Goal: Information Seeking & Learning: Learn about a topic

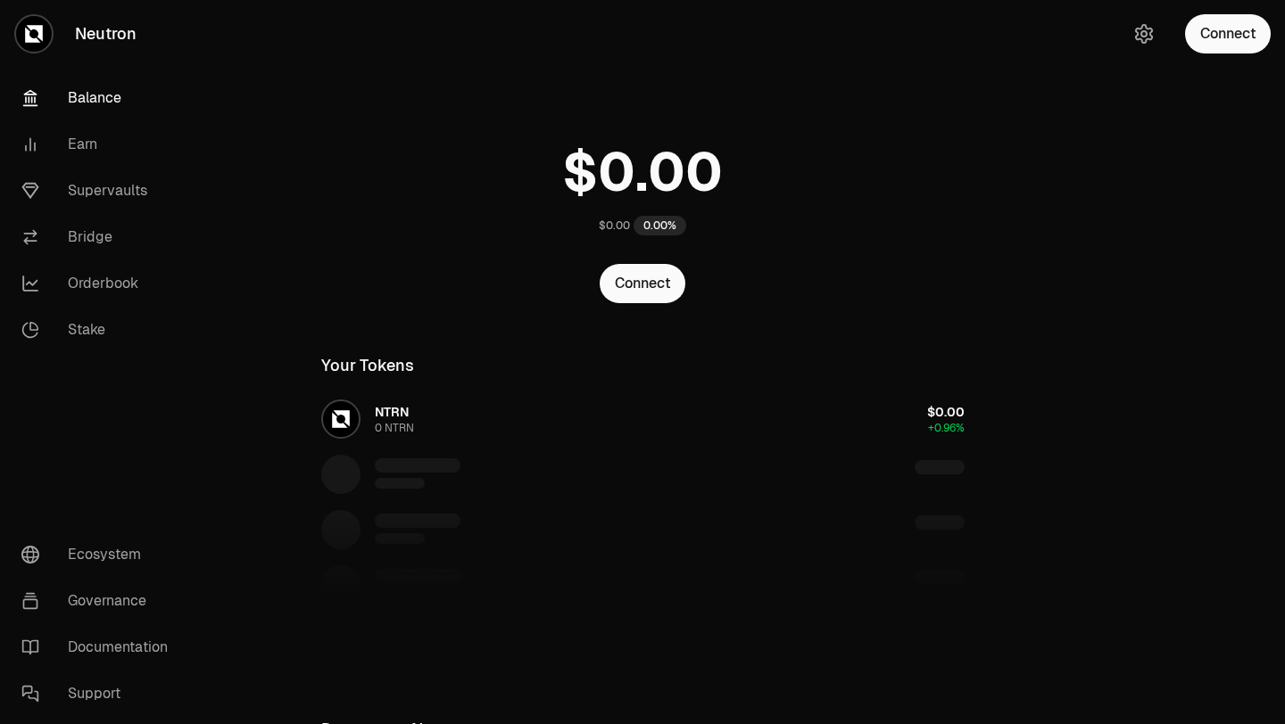
click at [1197, 37] on button "Connect" at bounding box center [1228, 33] width 86 height 39
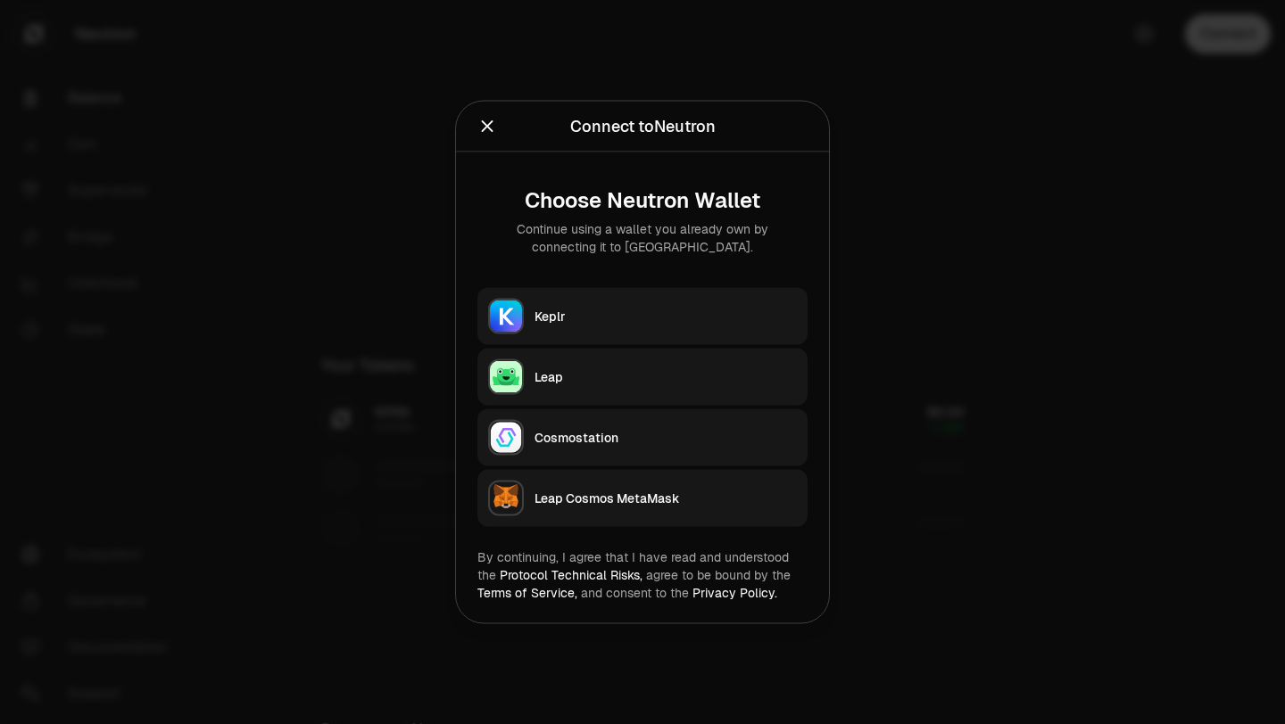
click at [685, 300] on button "Keplr" at bounding box center [642, 316] width 330 height 57
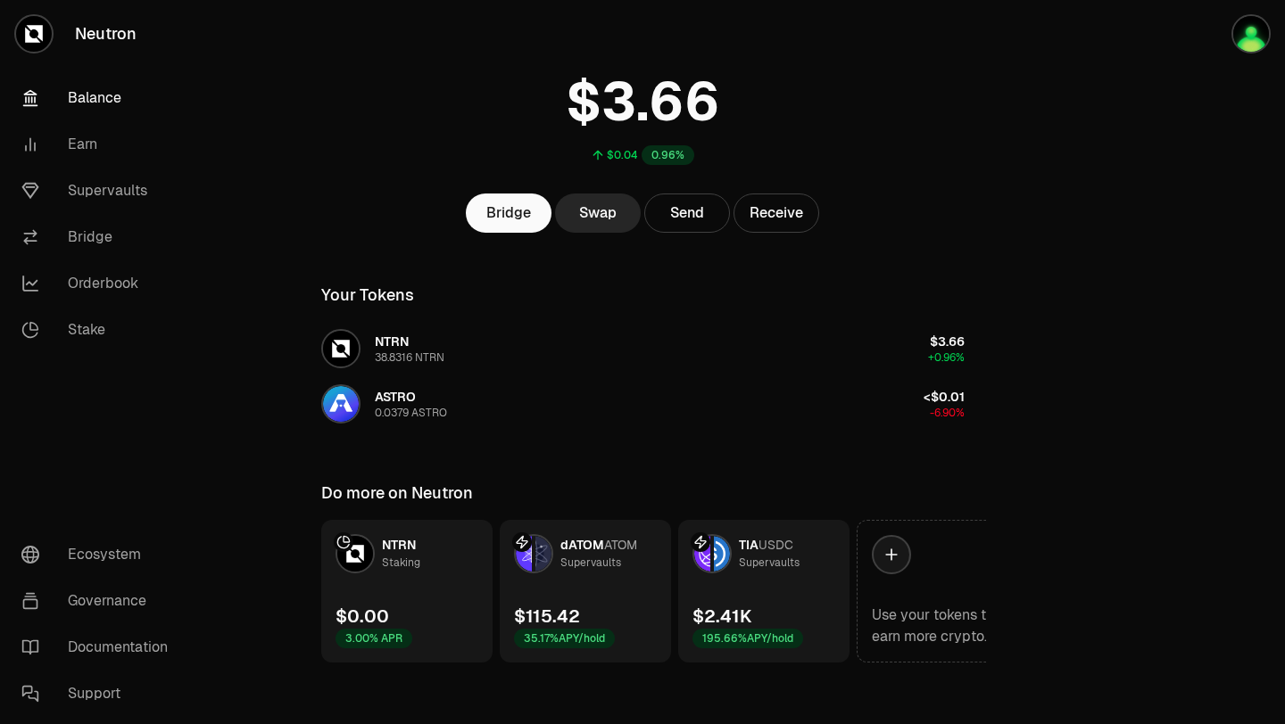
scroll to position [80, 0]
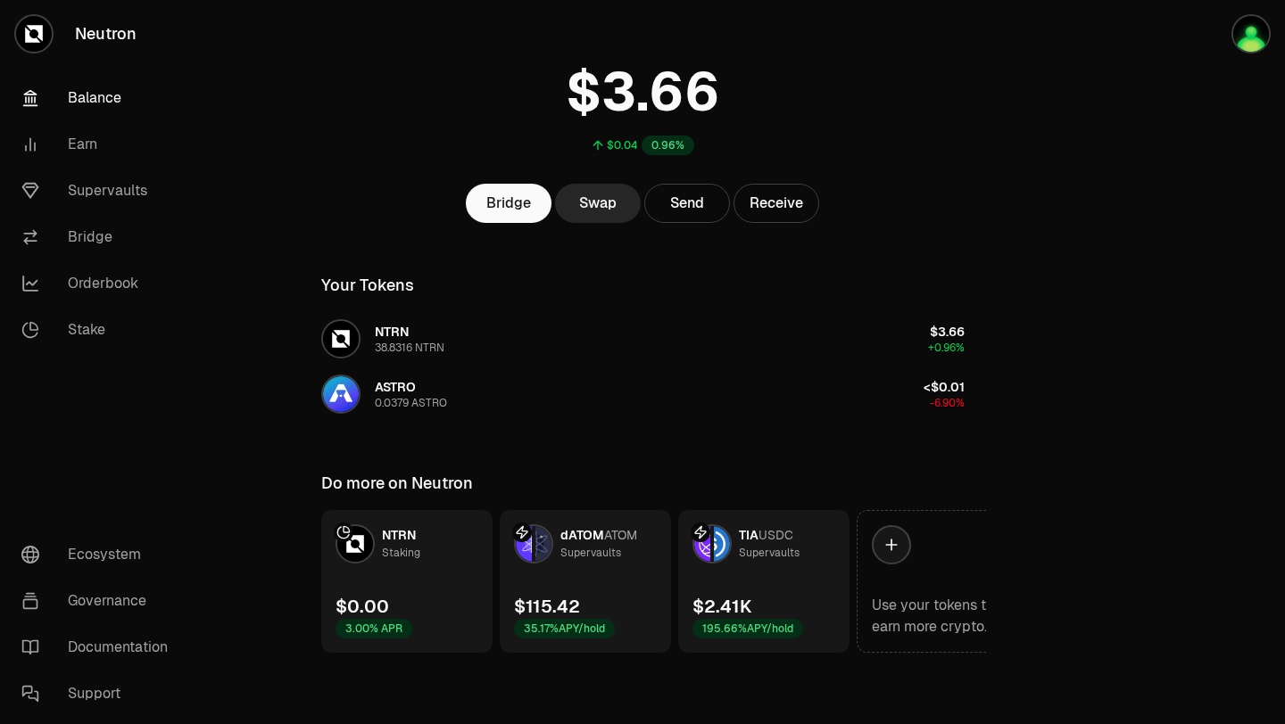
click at [790, 592] on link "TIA USDC Supervaults $2.41K 195.66% APY/hold" at bounding box center [763, 581] width 171 height 143
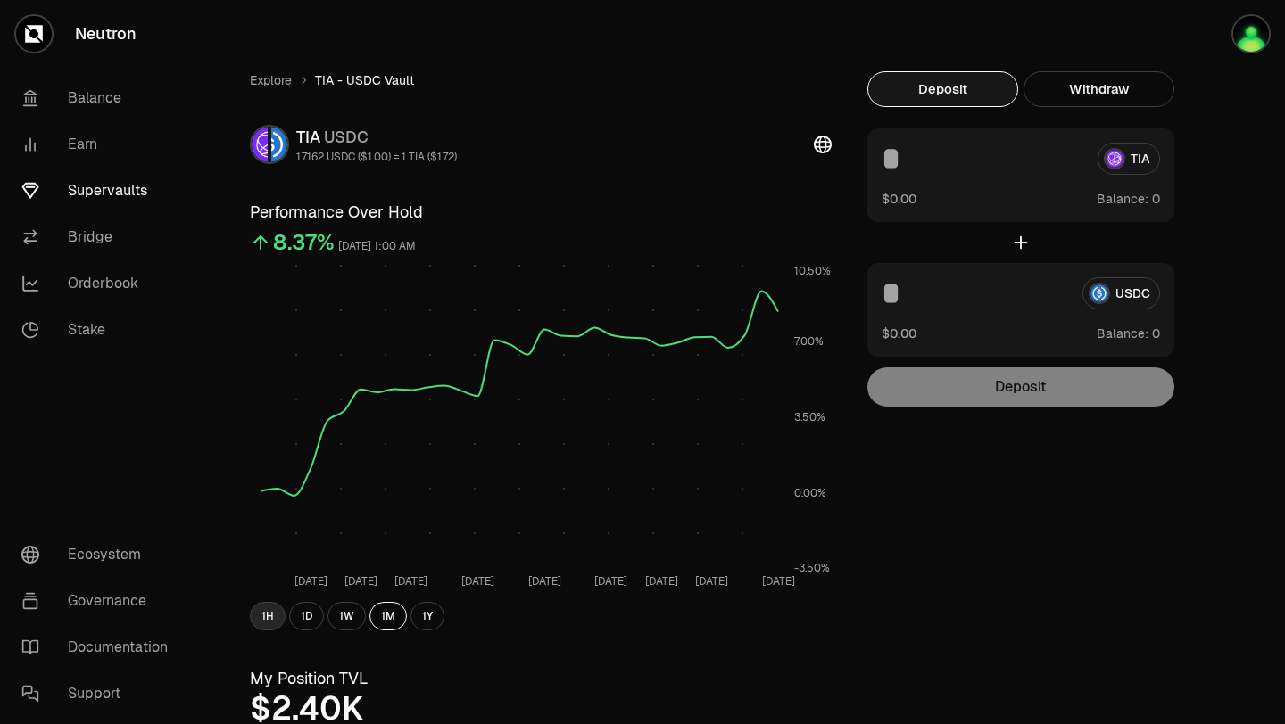
click at [274, 617] on button "1H" at bounding box center [268, 616] width 36 height 29
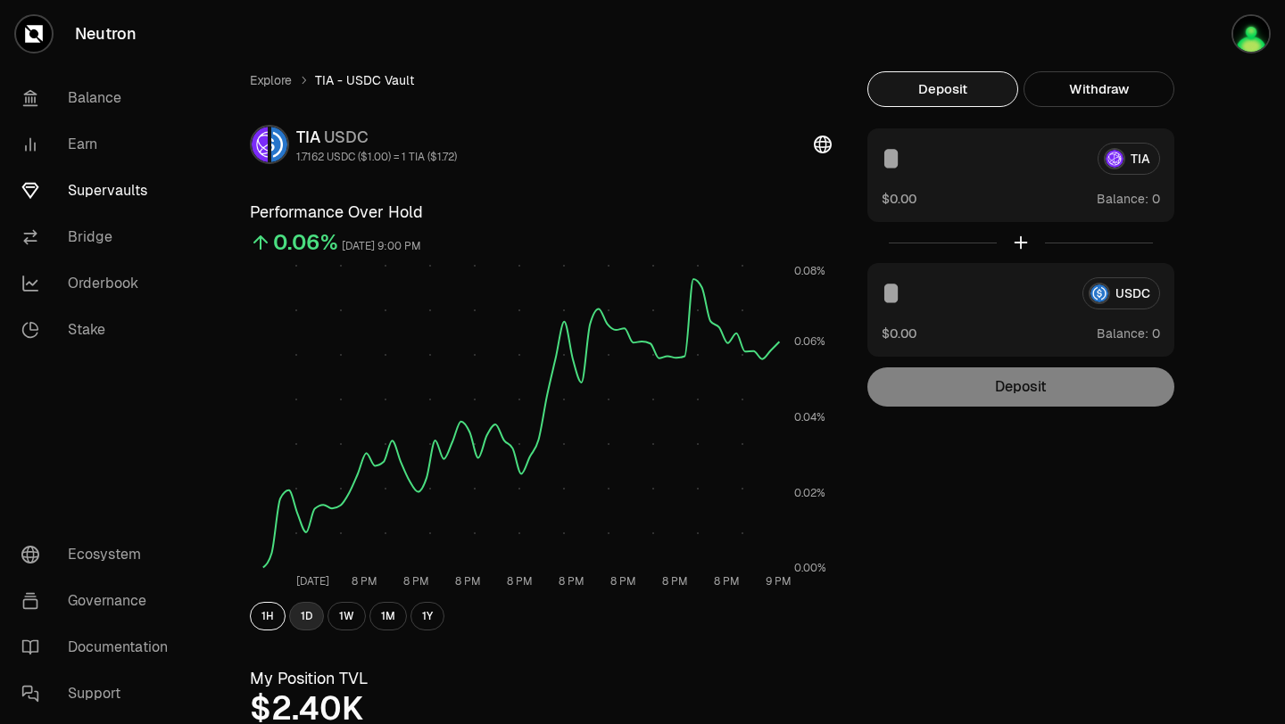
click at [300, 616] on button "1D" at bounding box center [306, 616] width 35 height 29
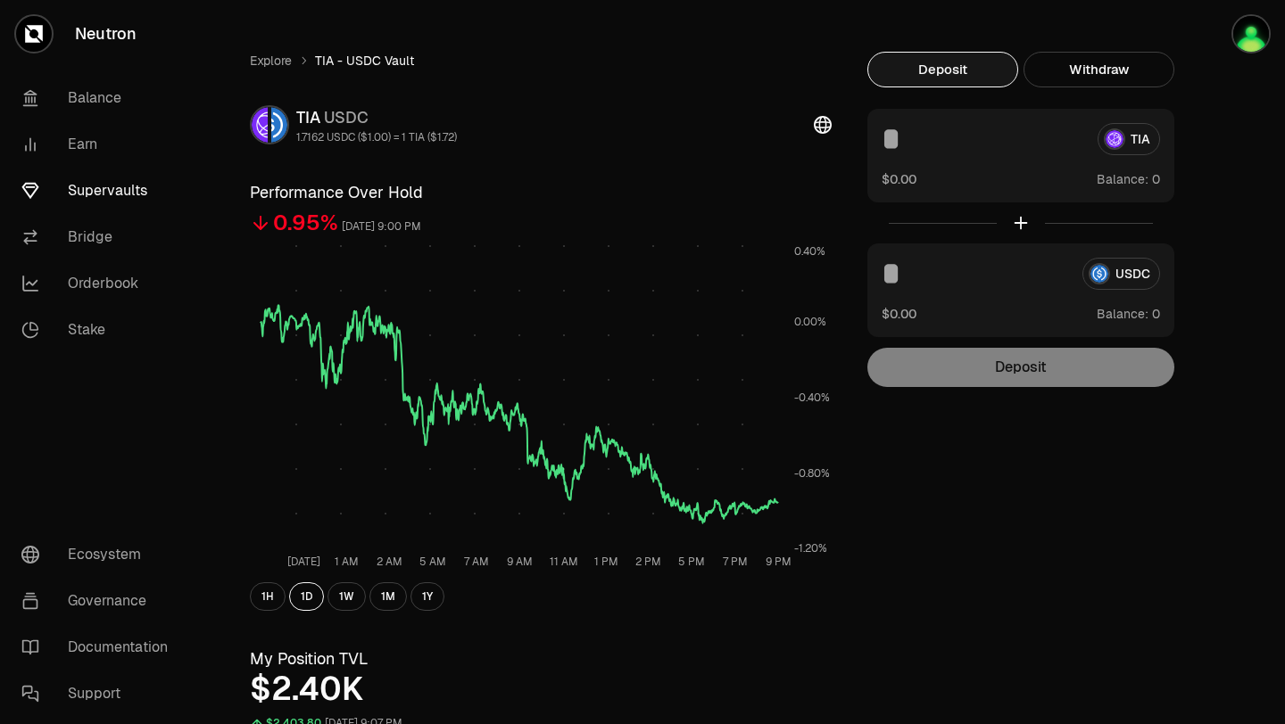
scroll to position [23, 0]
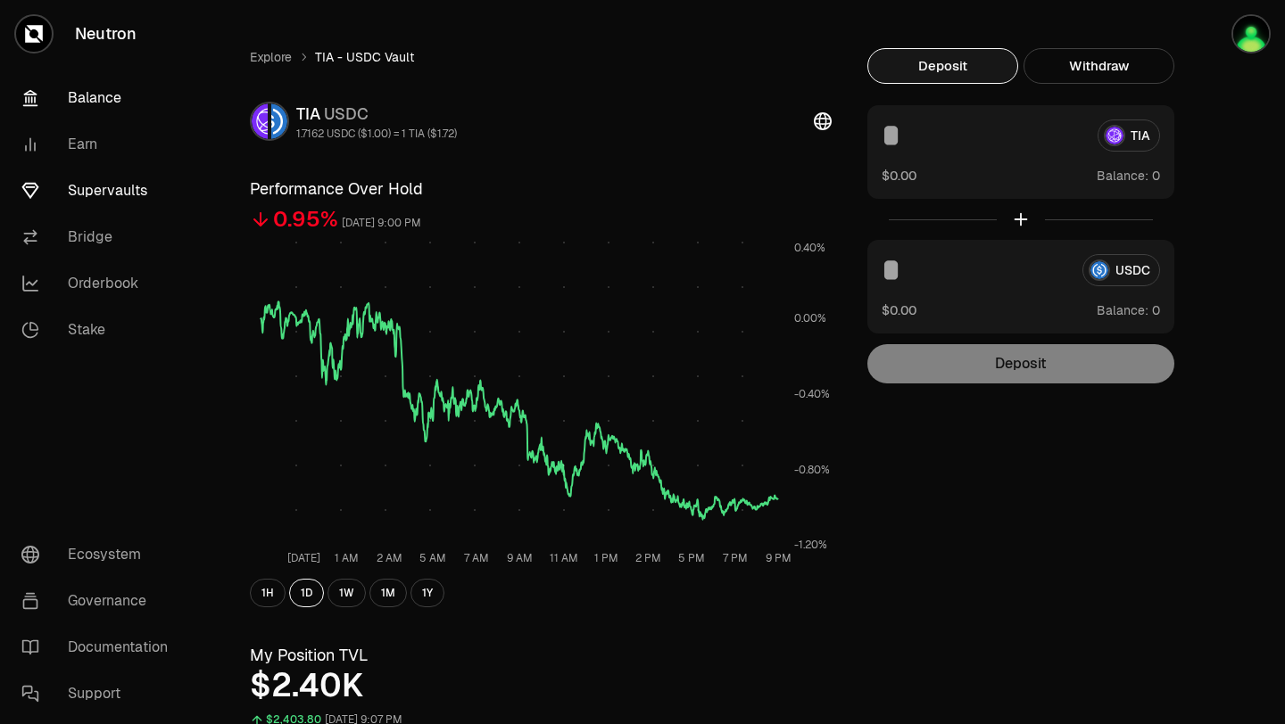
click at [83, 99] on link "Balance" at bounding box center [100, 98] width 186 height 46
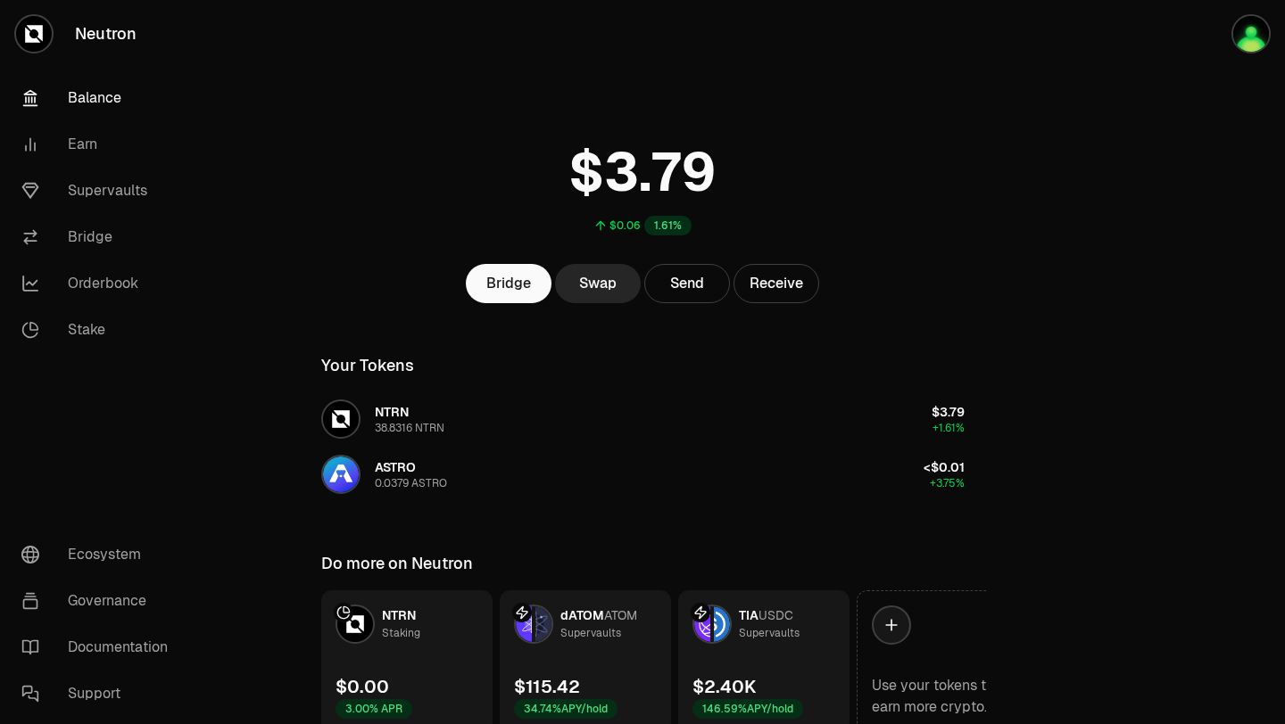
scroll to position [80, 0]
